Goal: Task Accomplishment & Management: Use online tool/utility

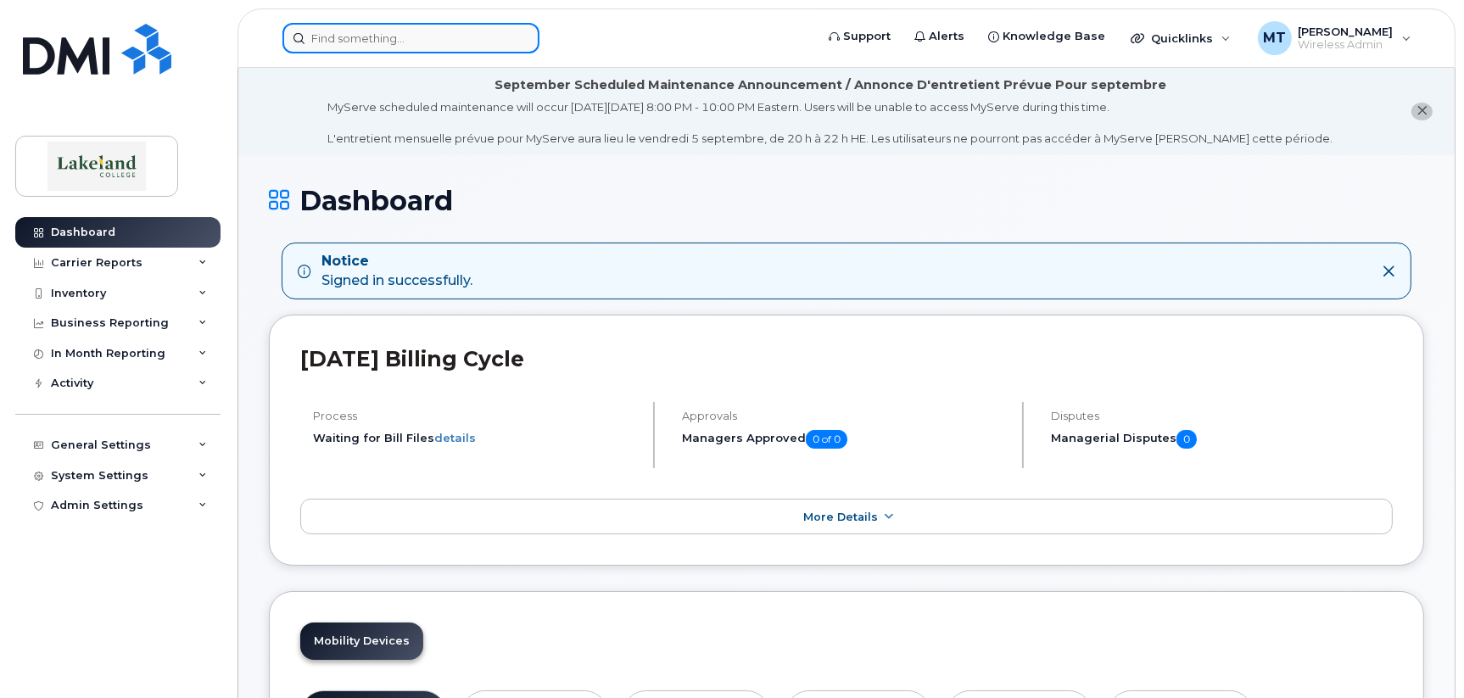
click at [460, 33] on input at bounding box center [410, 38] width 257 height 31
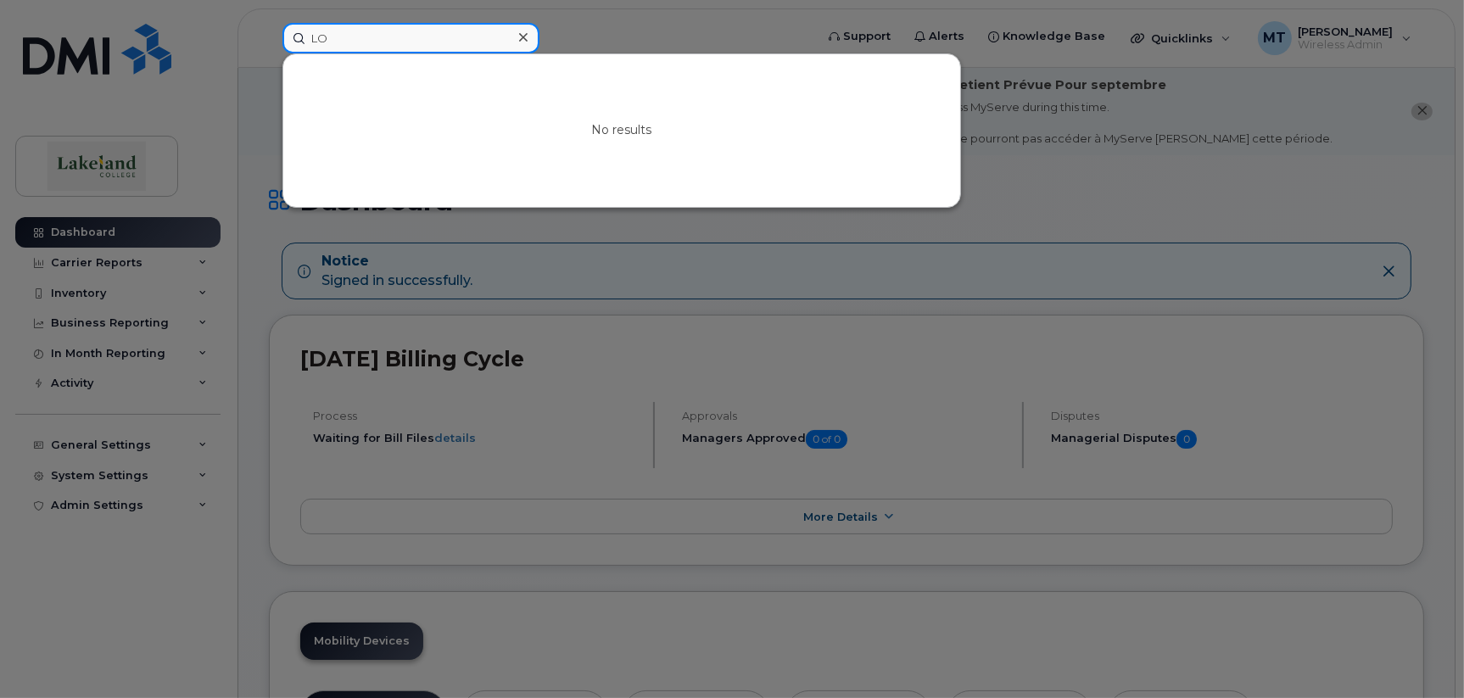
type input "L"
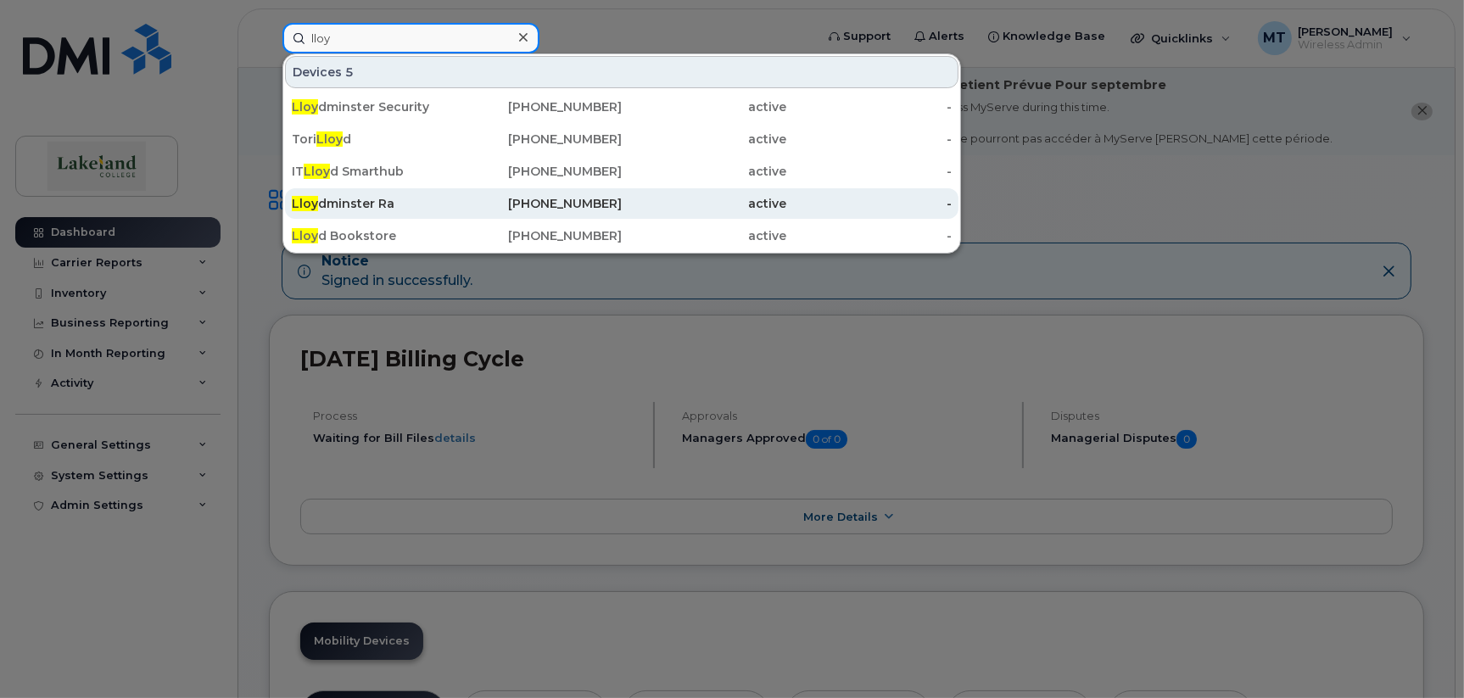
type input "lloy"
click at [352, 197] on div "Lloy dminster Ra" at bounding box center [374, 203] width 165 height 17
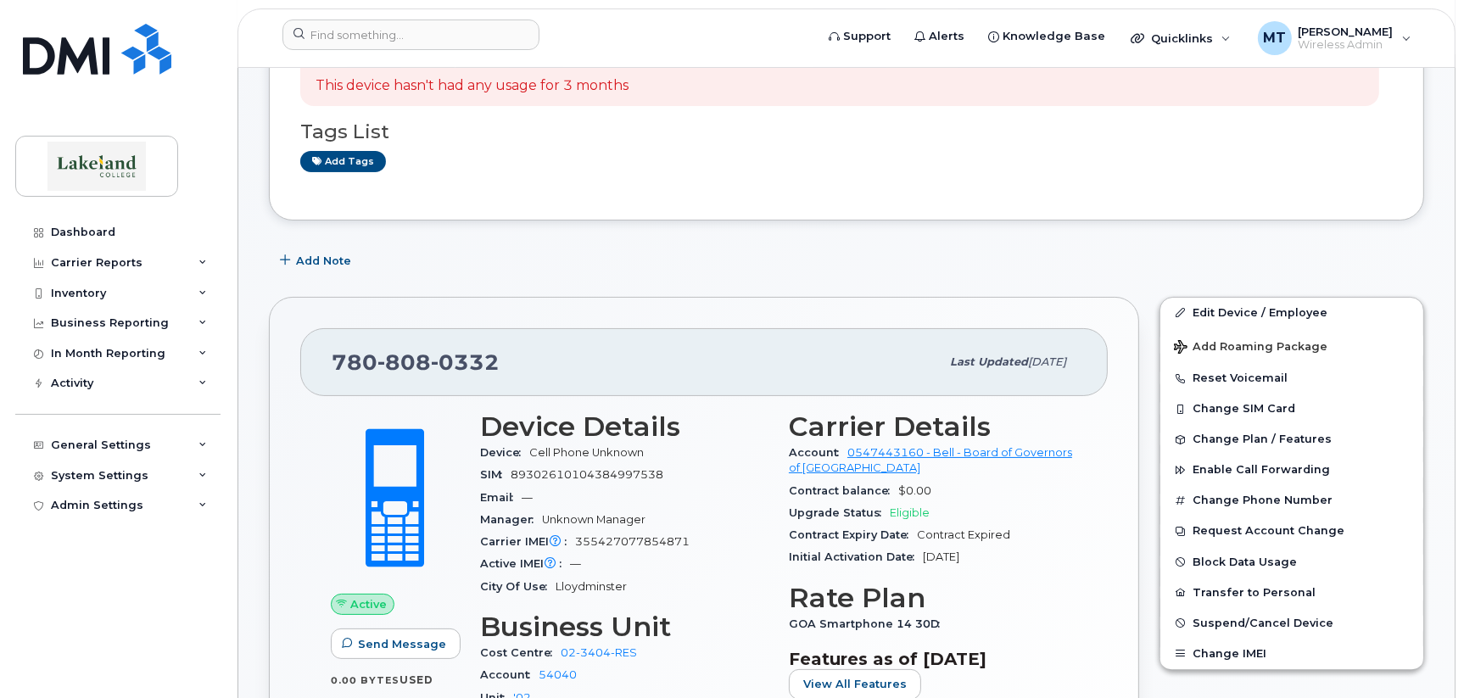
scroll to position [339, 0]
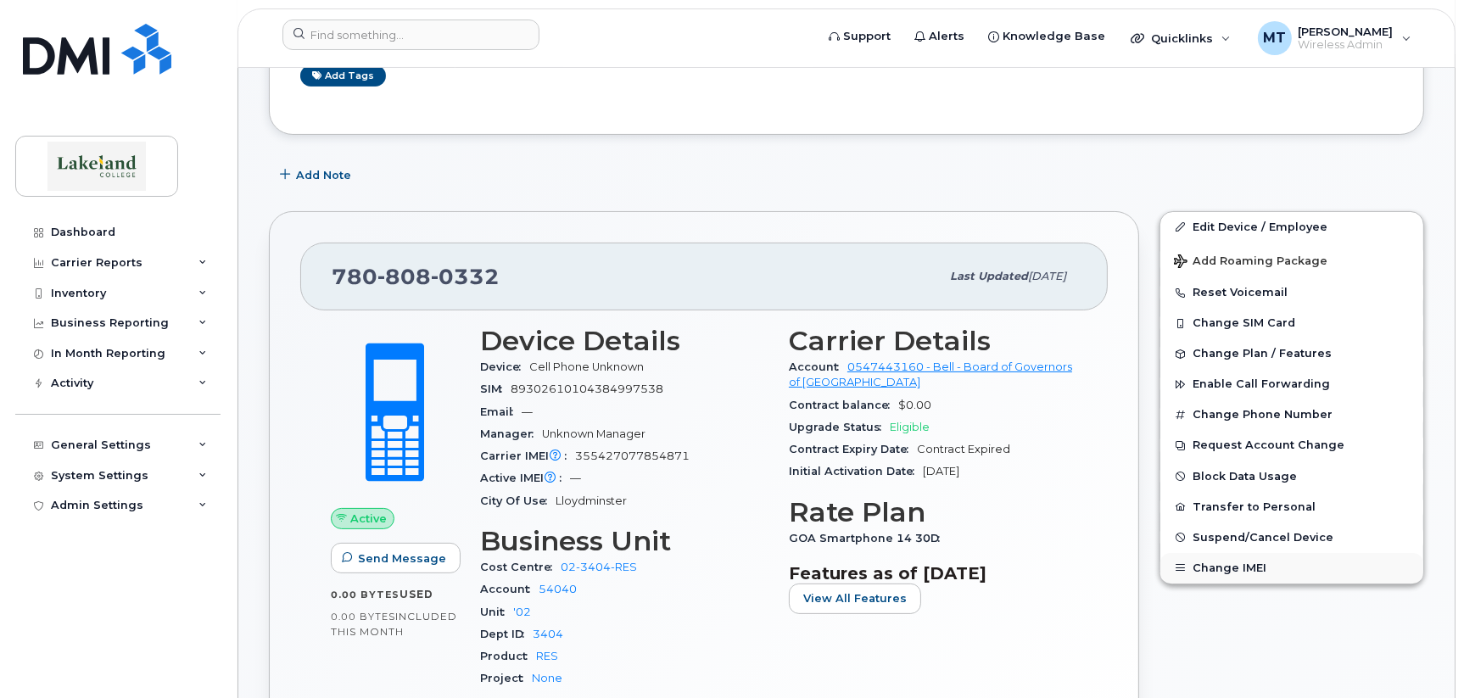
click at [1217, 564] on button "Change IMEI" at bounding box center [1292, 568] width 263 height 31
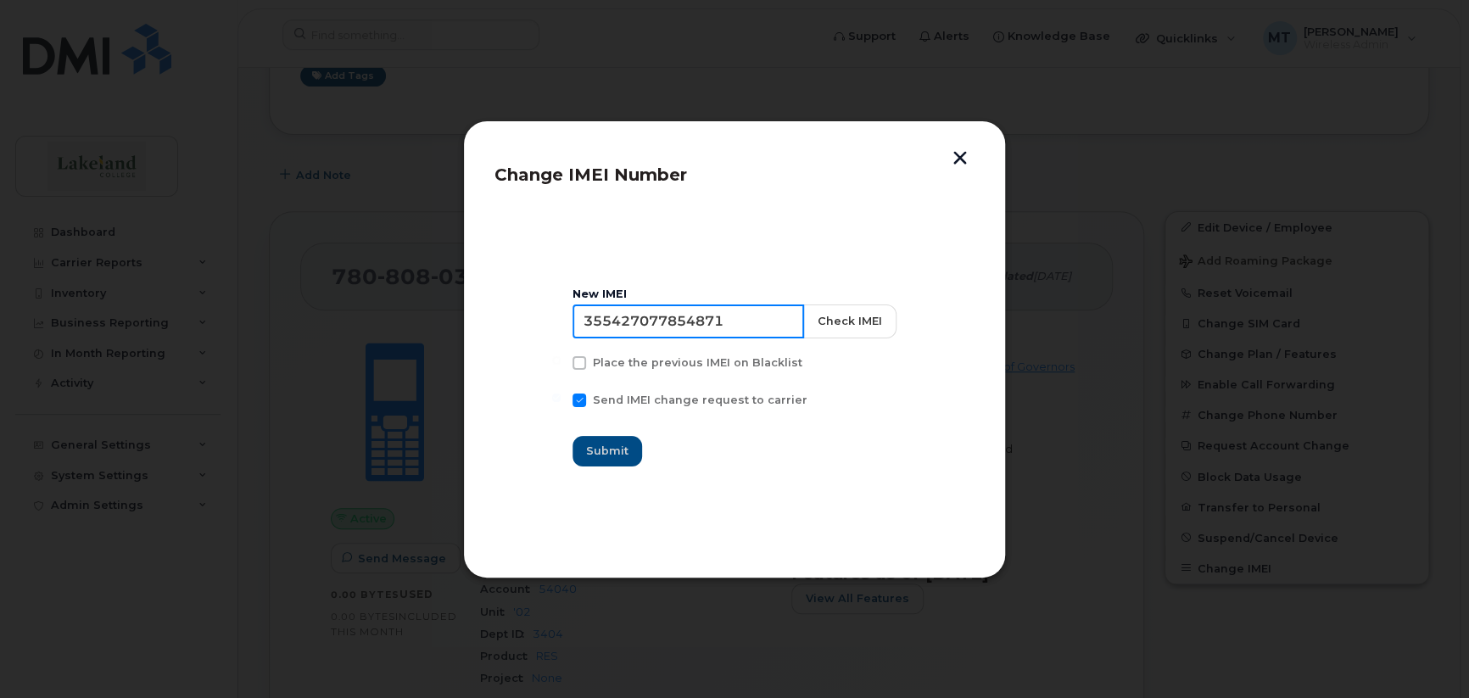
click at [583, 317] on input "355427077854871" at bounding box center [689, 322] width 232 height 34
paste input "054260 505012 6"
type input "35 054260 505012 6"
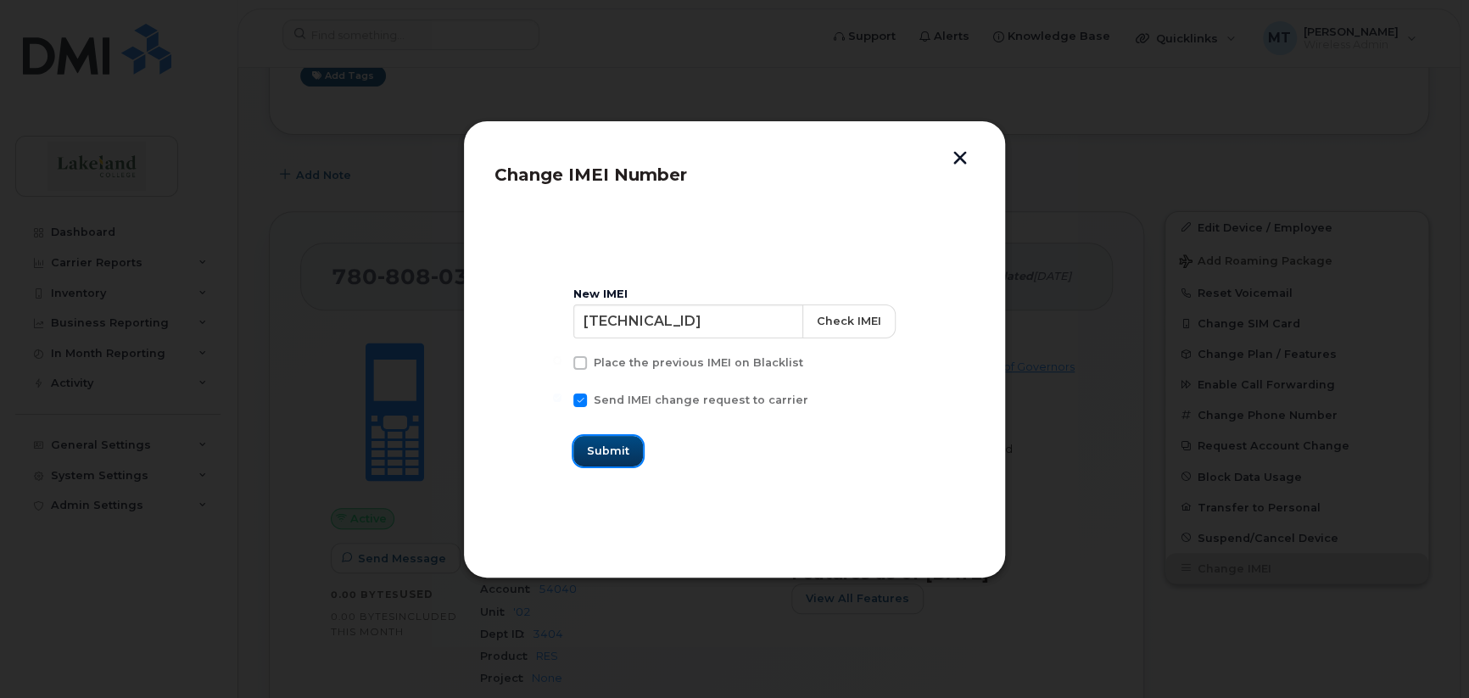
click at [618, 456] on span "Submit" at bounding box center [608, 451] width 42 height 16
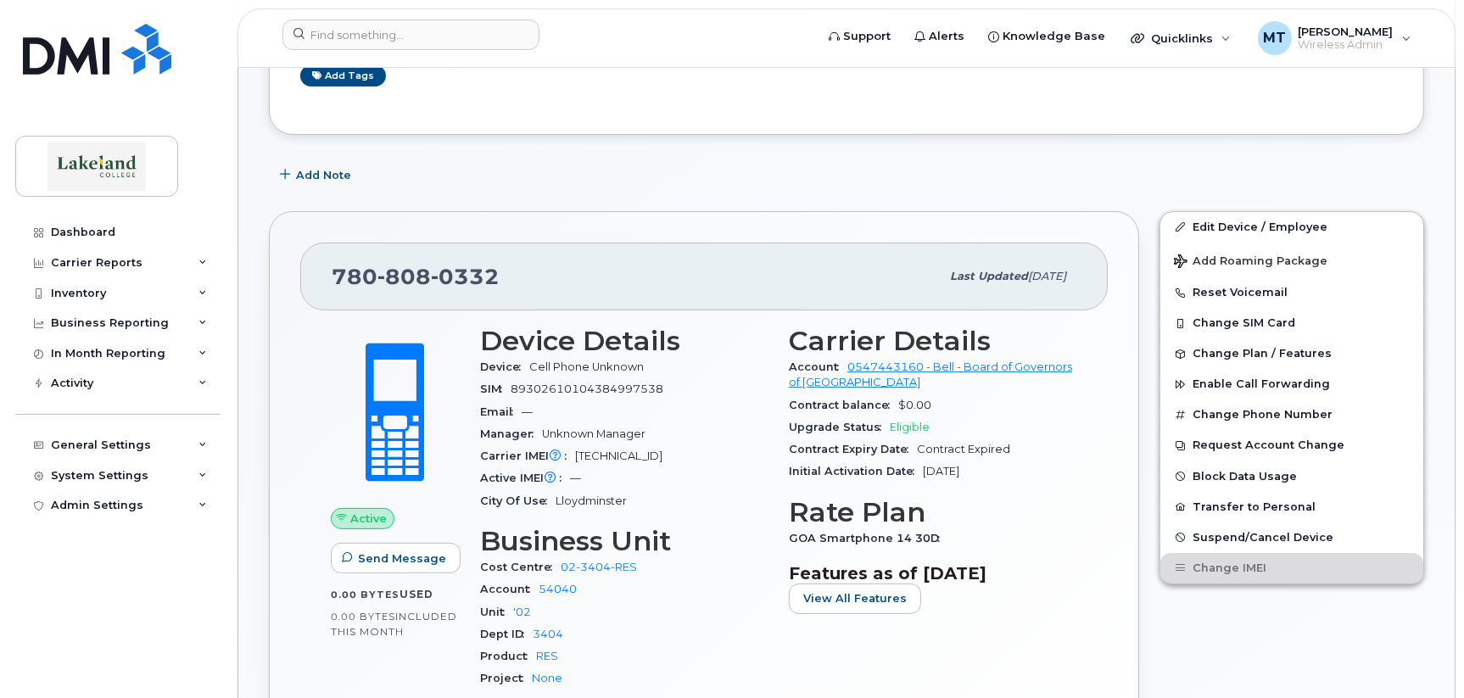
scroll to position [0, 0]
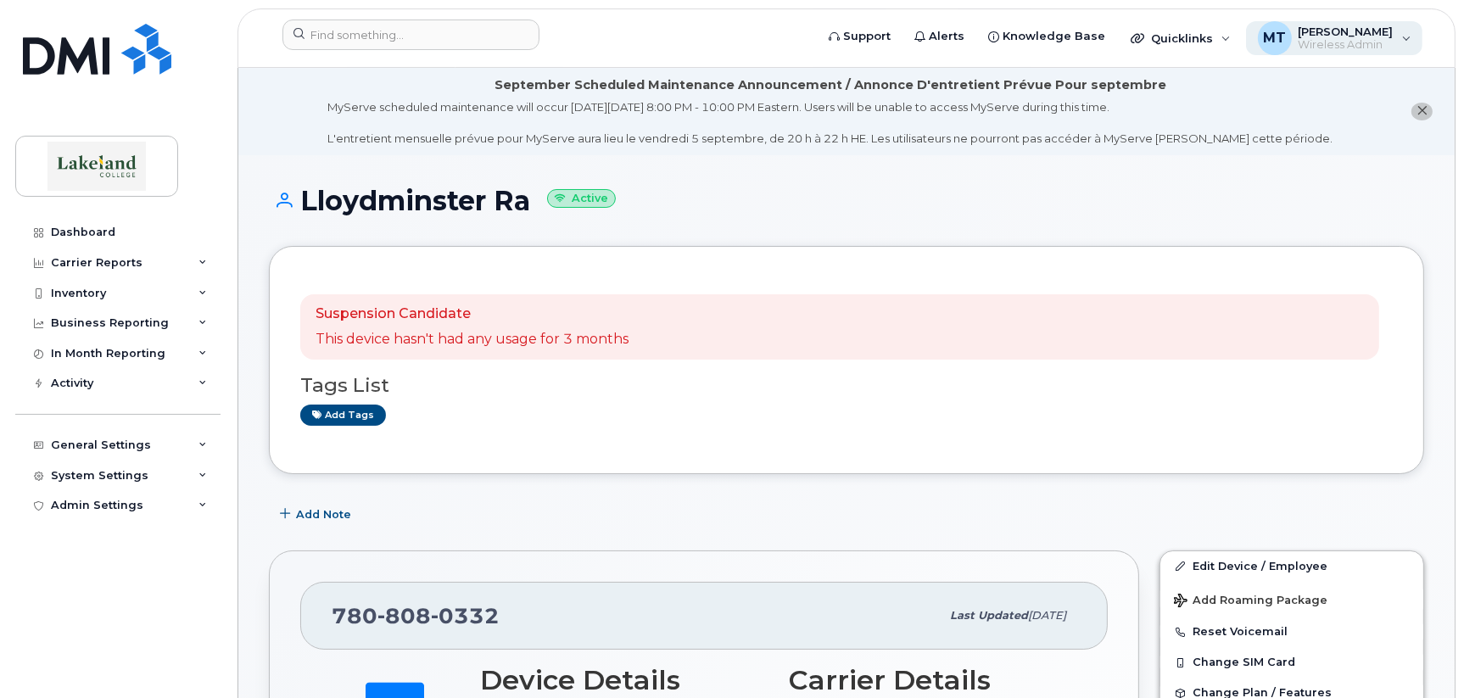
click at [1281, 42] on div "MT" at bounding box center [1275, 38] width 34 height 34
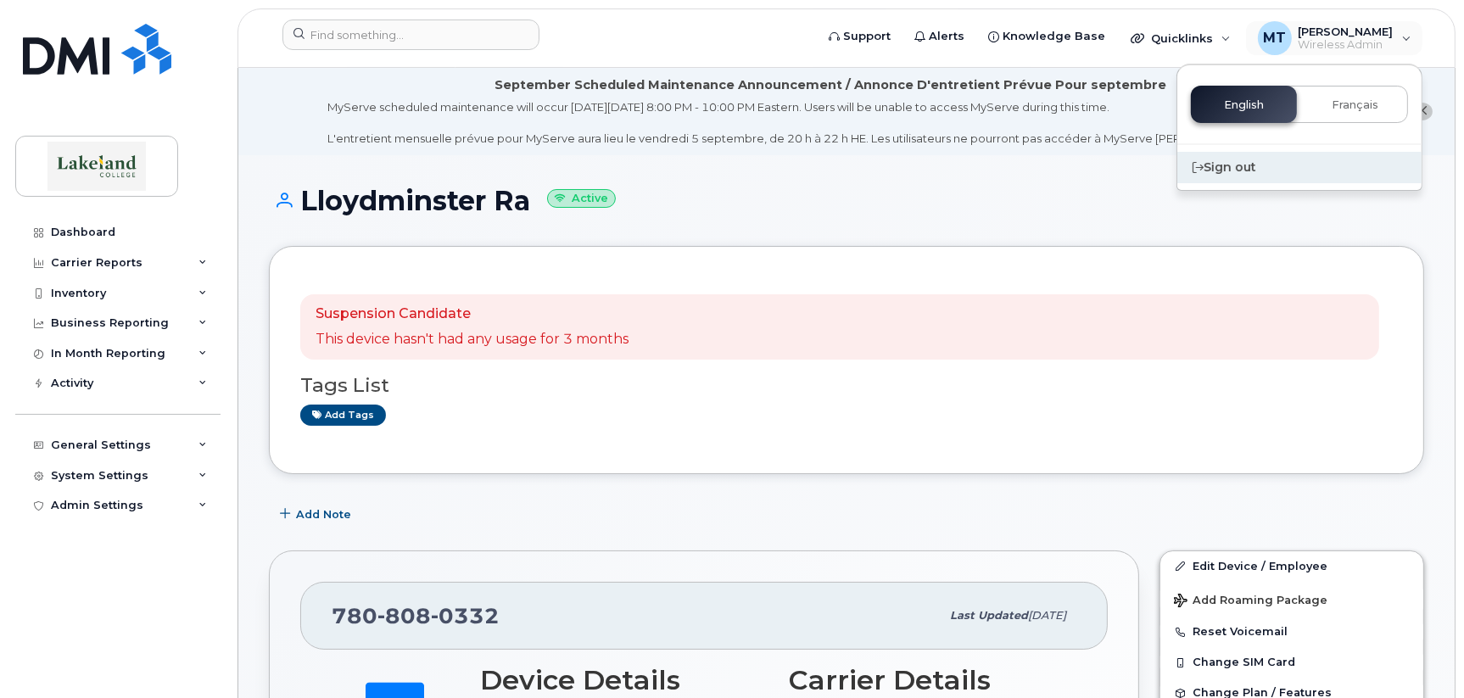
click at [1222, 172] on div "Sign out" at bounding box center [1300, 167] width 244 height 31
